Goal: Transaction & Acquisition: Purchase product/service

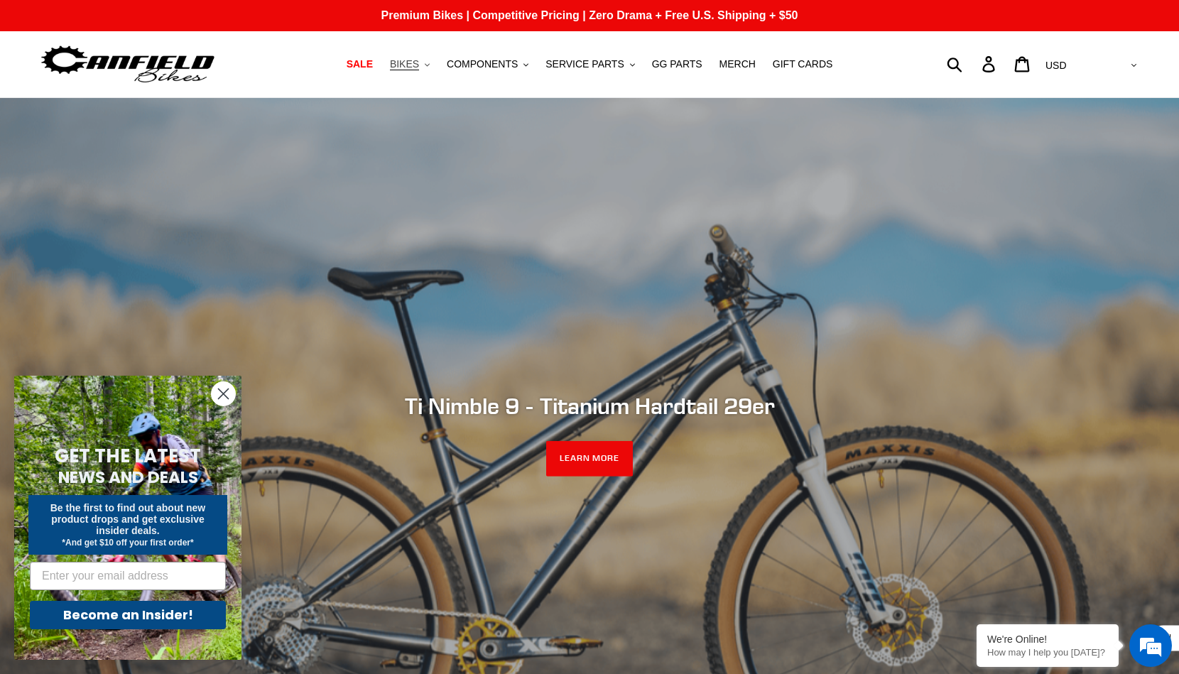
click at [425, 63] on button "BIKES .cls-1{fill:#231f20}" at bounding box center [410, 64] width 54 height 19
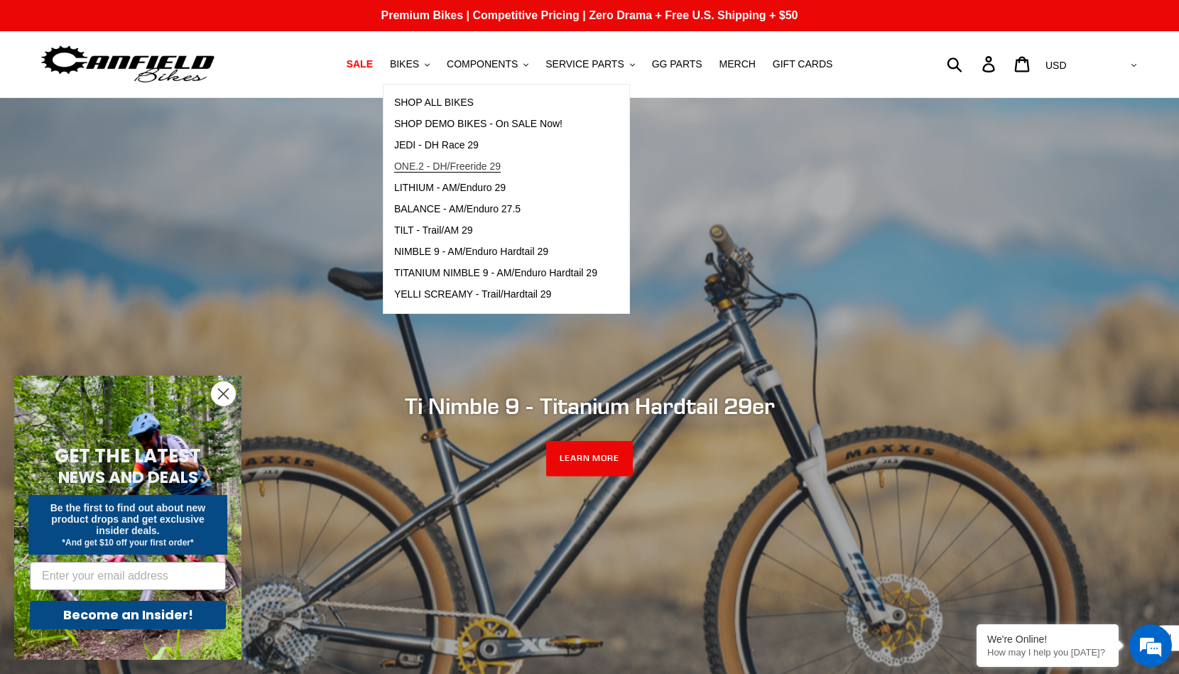
click at [445, 163] on span "ONE.2 - DH/Freeride 29" at bounding box center [447, 166] width 107 height 12
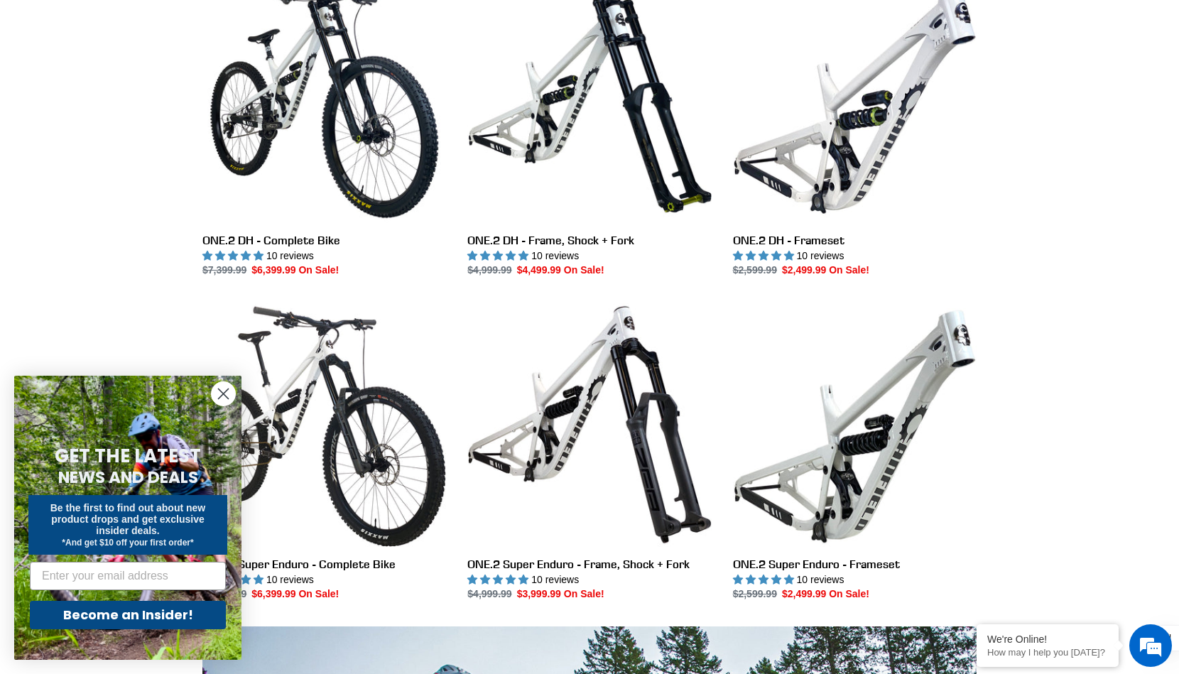
scroll to position [445, 0]
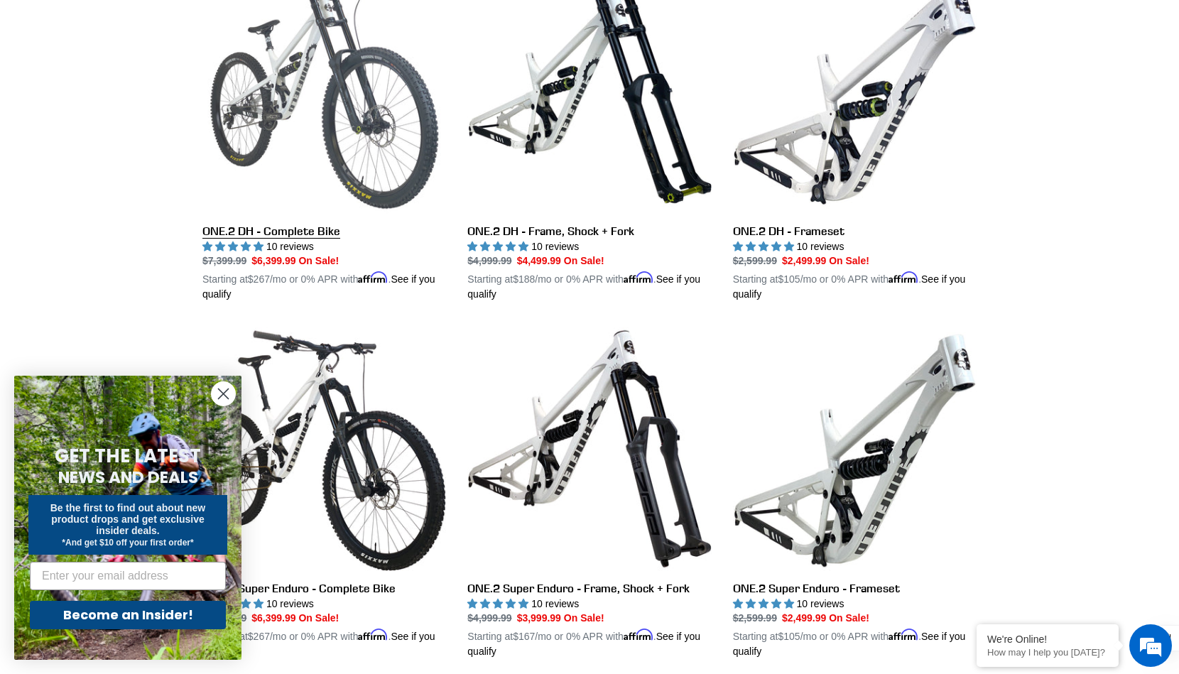
click at [298, 227] on link "ONE.2 DH - Complete Bike" at bounding box center [324, 136] width 244 height 332
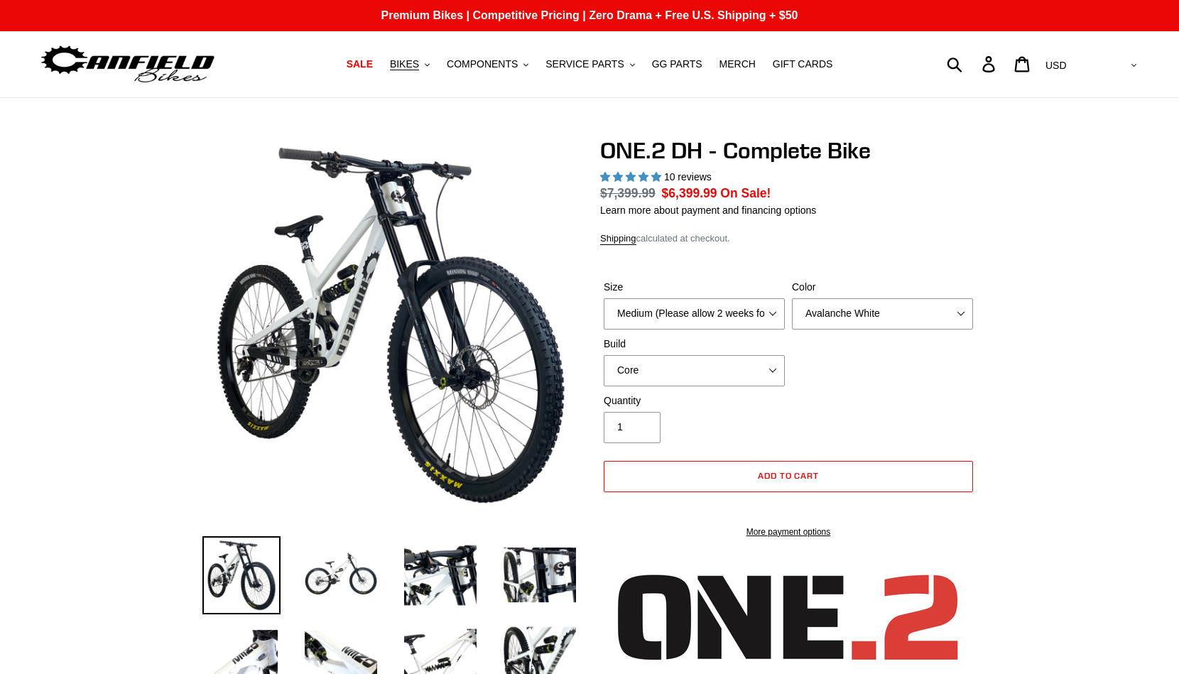
select select "highest-rating"
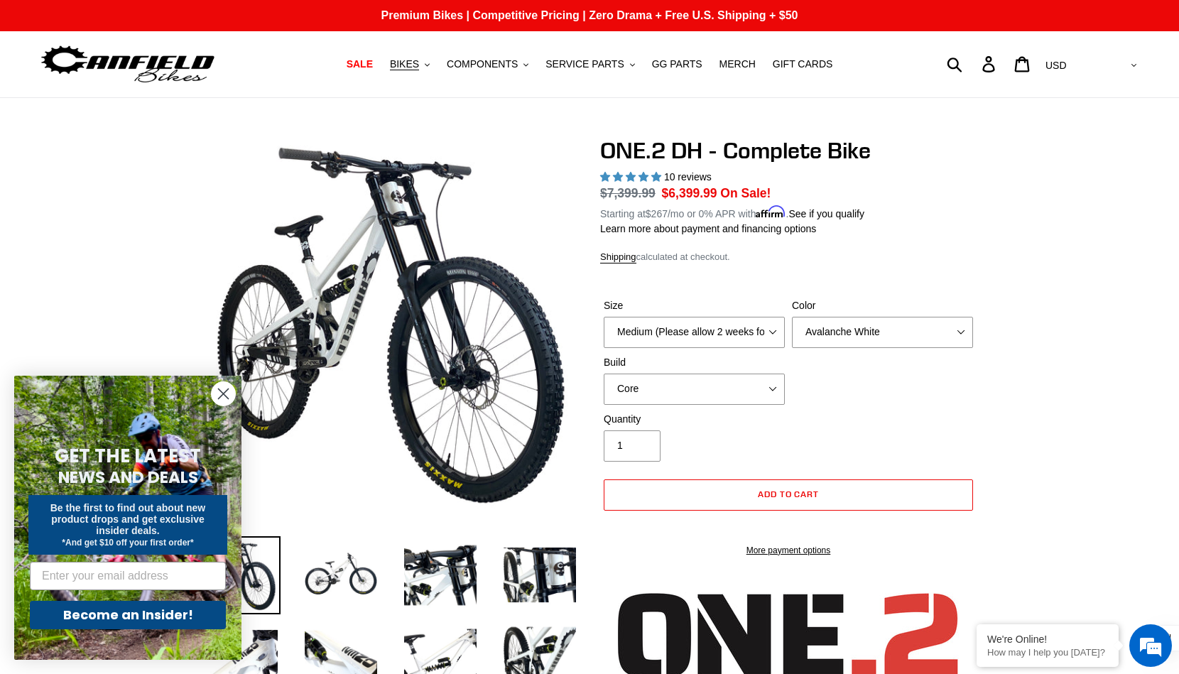
click at [768, 309] on label "Size" at bounding box center [694, 305] width 181 height 15
click at [768, 317] on select "Medium (Please allow 2 weeks for delivery) Large (Sold Out)" at bounding box center [694, 332] width 181 height 31
click at [760, 336] on select "Medium (Please allow 2 weeks for delivery) Large (Sold Out)" at bounding box center [694, 332] width 181 height 31
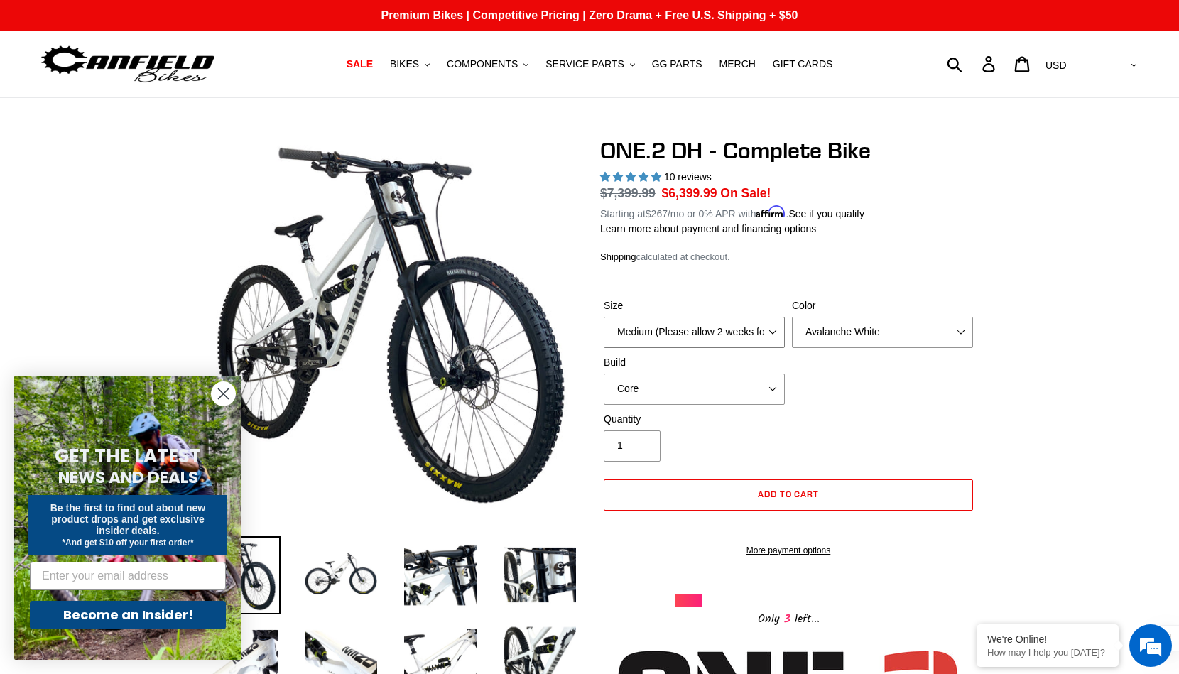
select select "Large (Sold Out)"
click at [604, 317] on select "Medium (Please allow 2 weeks for delivery) Large (Sold Out)" at bounding box center [694, 332] width 181 height 31
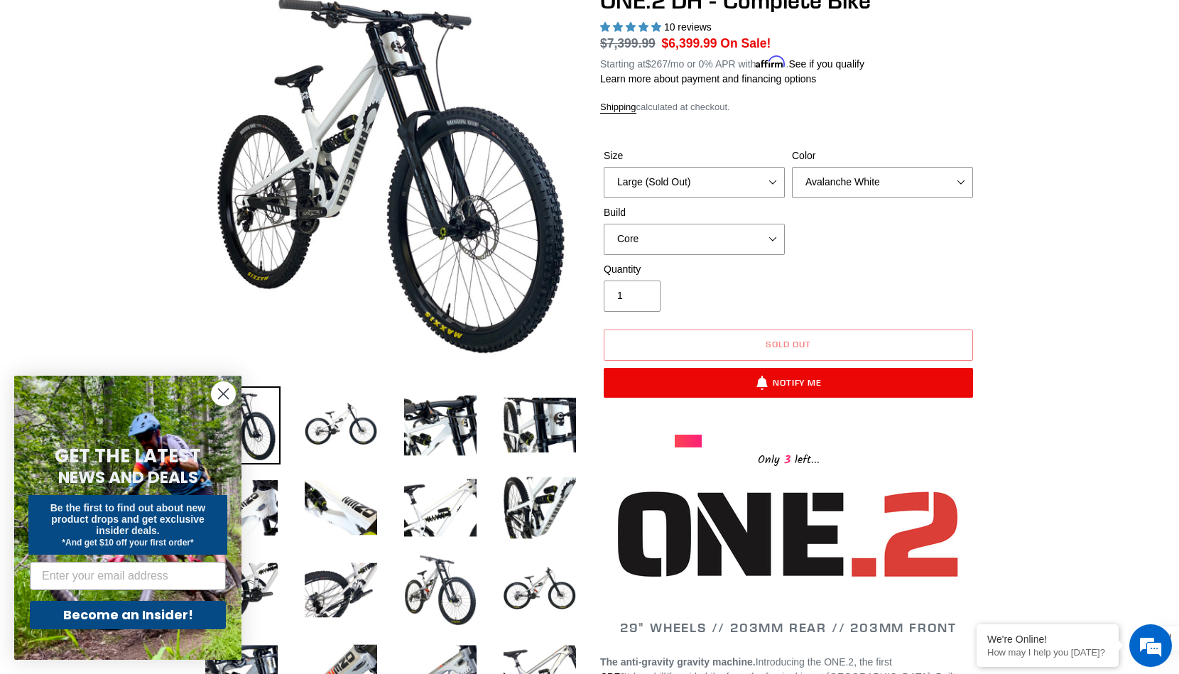
scroll to position [167, 0]
